Goal: Task Accomplishment & Management: Manage account settings

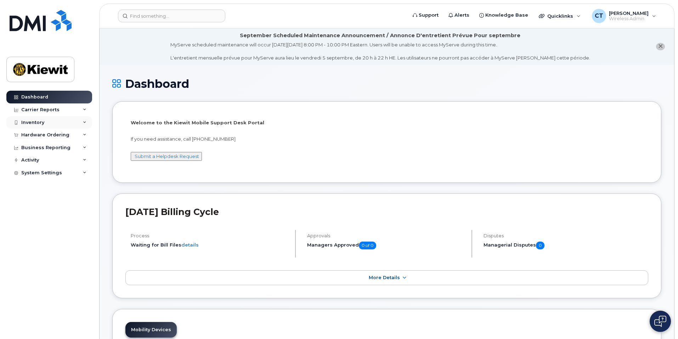
click at [29, 123] on div "Inventory" at bounding box center [32, 123] width 23 height 6
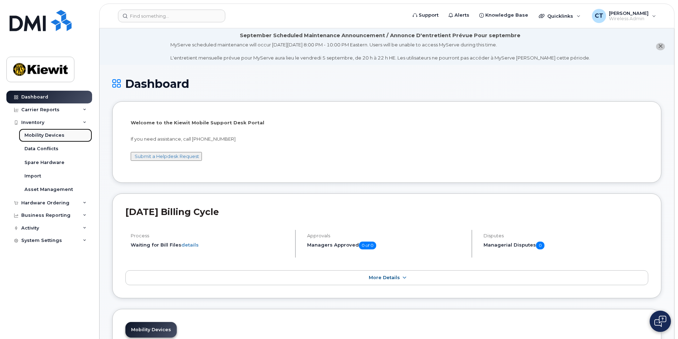
click at [41, 133] on div "Mobility Devices" at bounding box center [44, 135] width 40 height 6
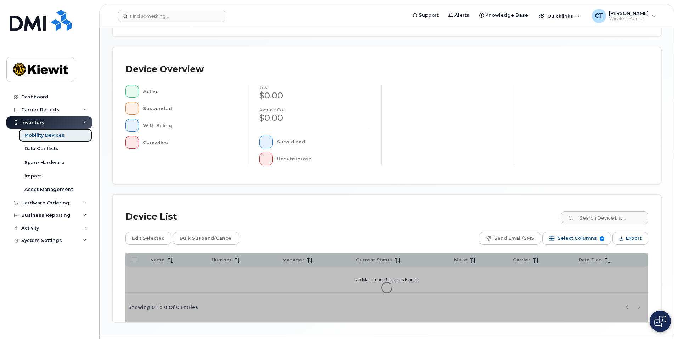
scroll to position [148, 0]
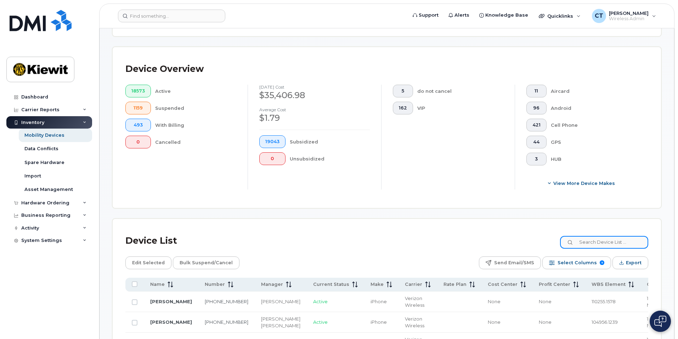
click at [589, 236] on input at bounding box center [604, 242] width 88 height 13
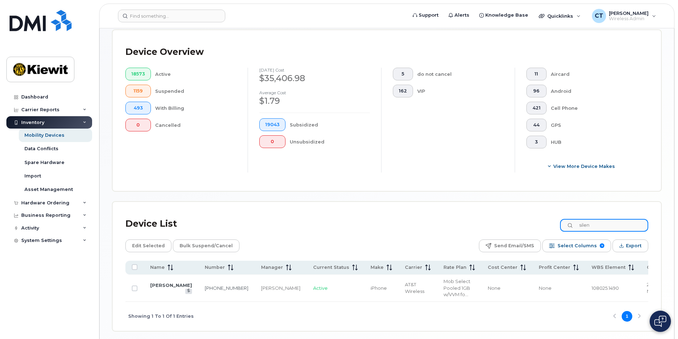
scroll to position [187, 0]
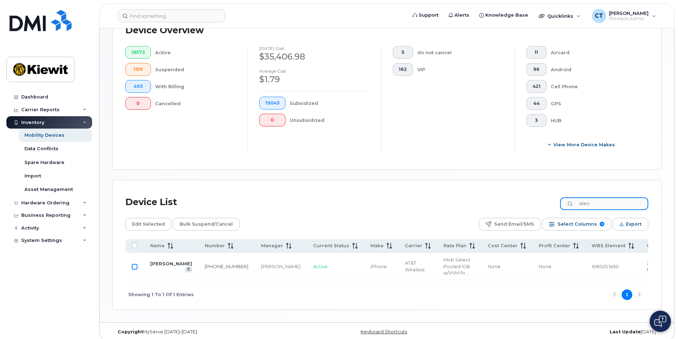
type input "silen"
click at [135, 264] on input "Row Unselected" at bounding box center [135, 267] width 6 height 6
checkbox input "true"
click at [148, 219] on span "Edit Selected" at bounding box center [148, 224] width 33 height 11
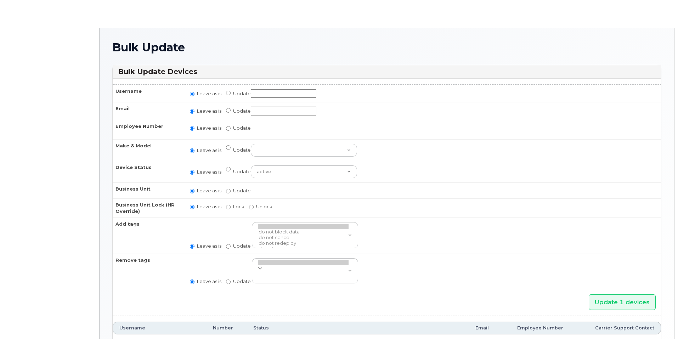
radio input "true"
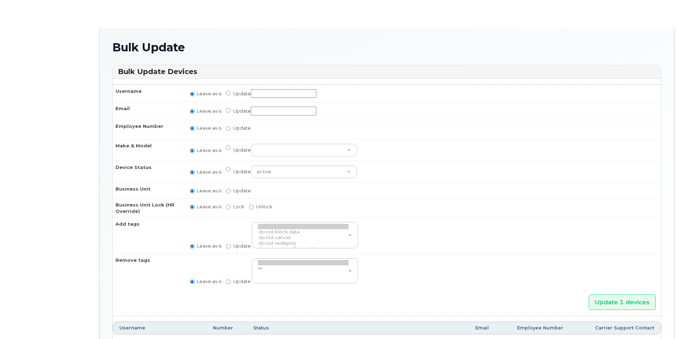
radio input "true"
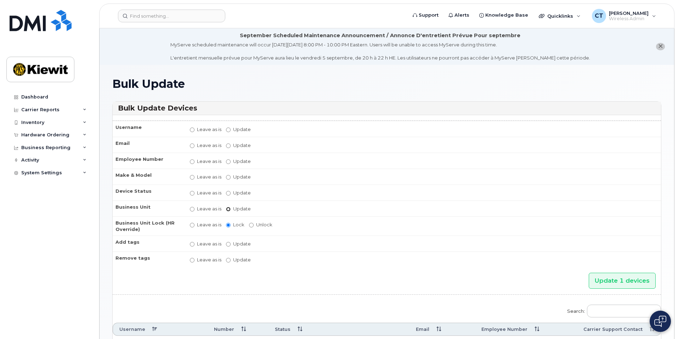
click at [230, 209] on input "Update" at bounding box center [228, 209] width 5 height 5
radio input "true"
radio input "false"
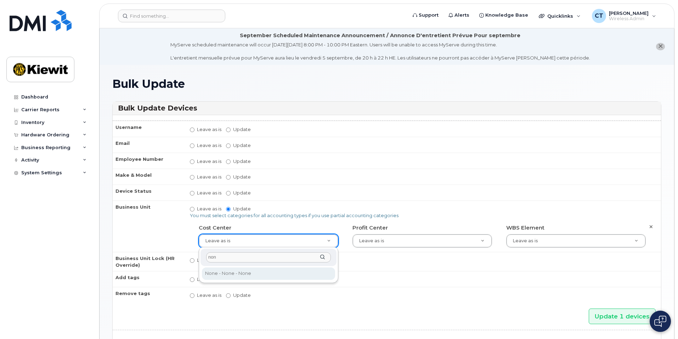
type input "non"
type input "29629358"
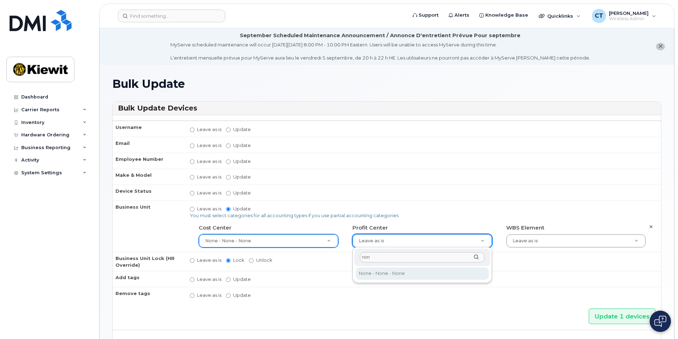
type input "non"
type input "29629357"
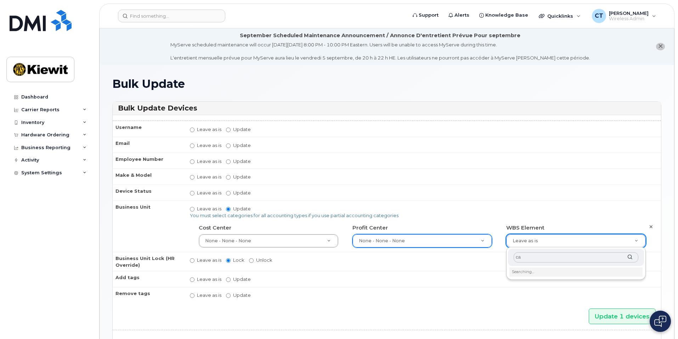
type input "c"
